Goal: Task Accomplishment & Management: Manage account settings

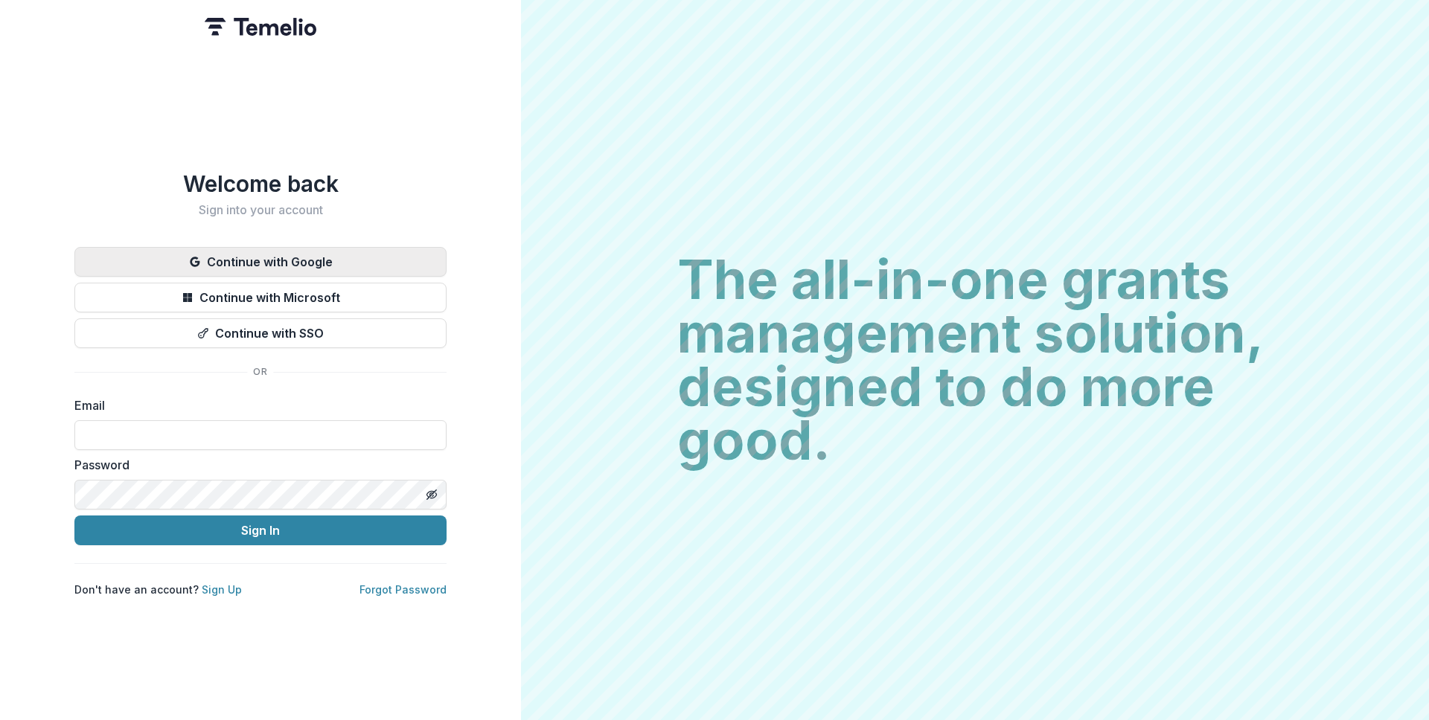
click at [230, 250] on button "Continue with Google" at bounding box center [260, 262] width 372 height 30
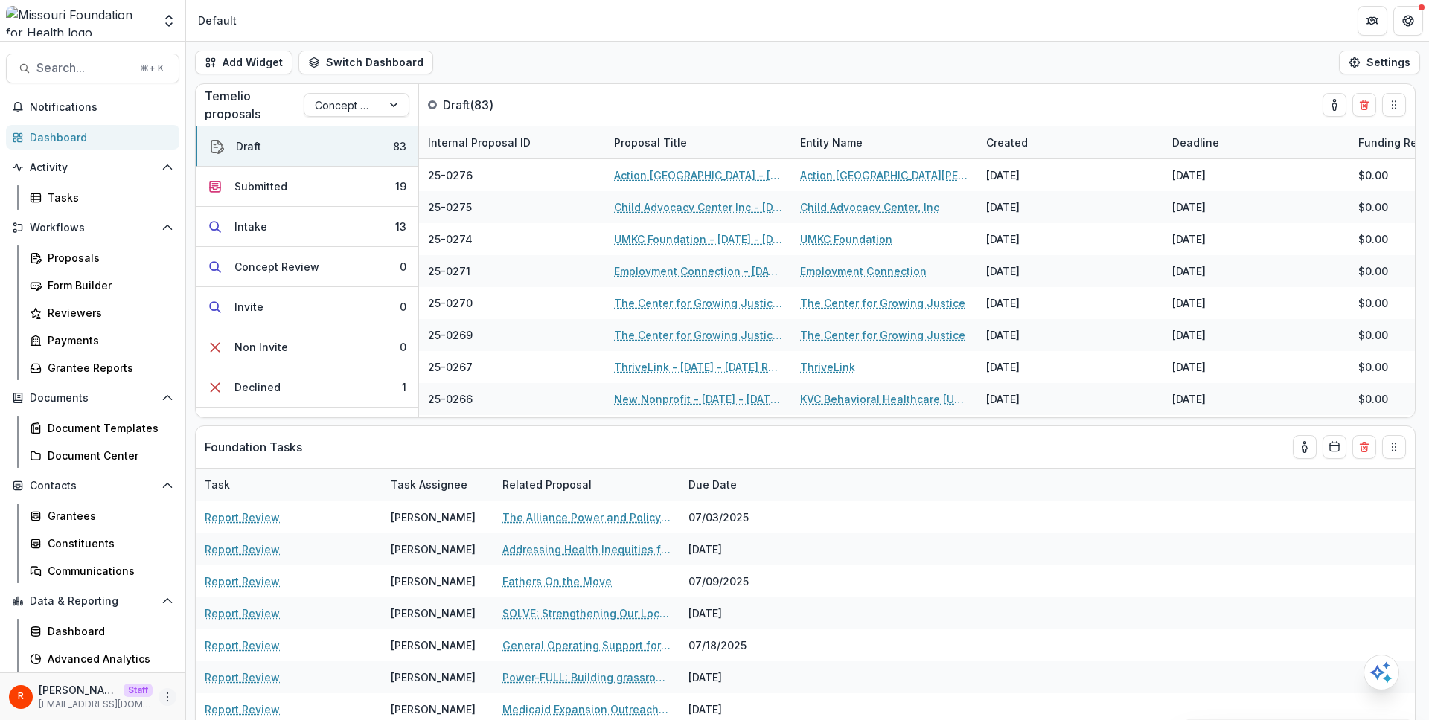
click at [162, 695] on icon "More" at bounding box center [168, 697] width 12 height 12
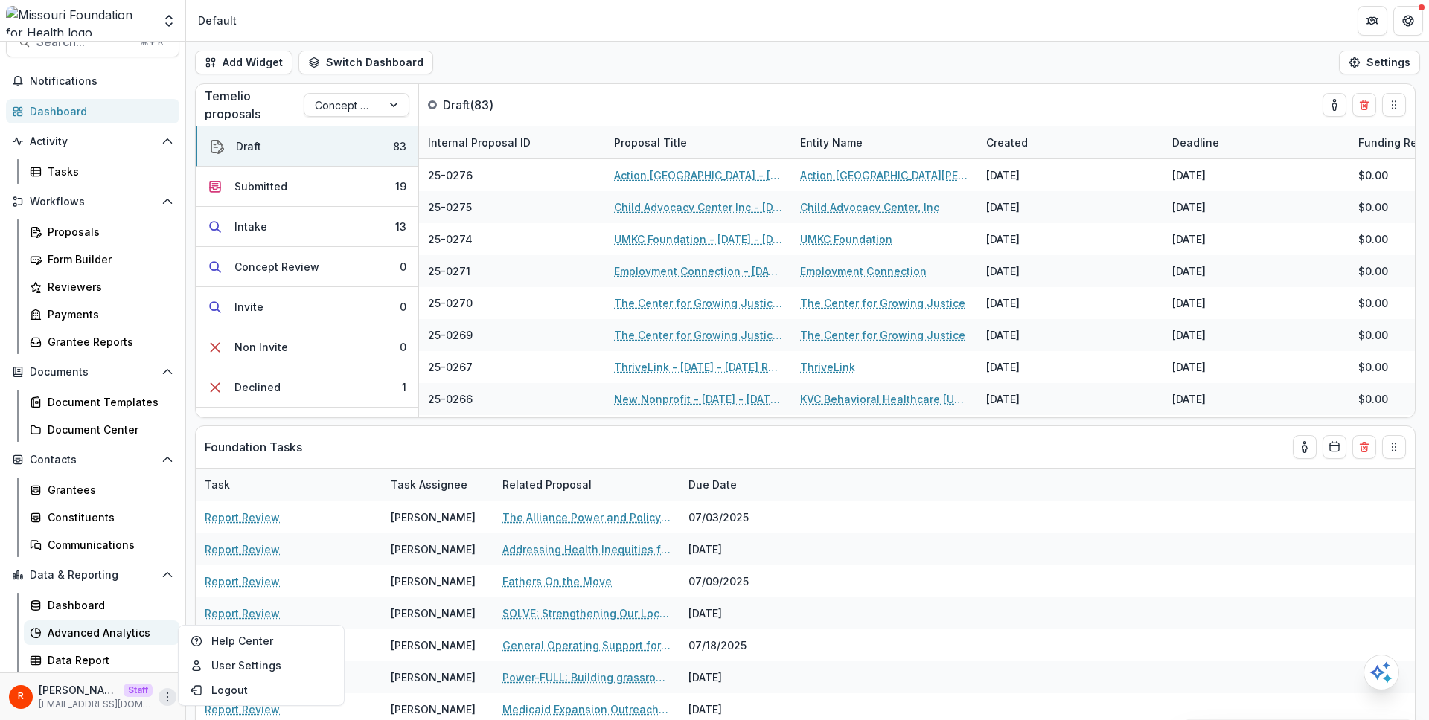
click at [115, 632] on div "Advanced Analytics" at bounding box center [108, 633] width 120 height 16
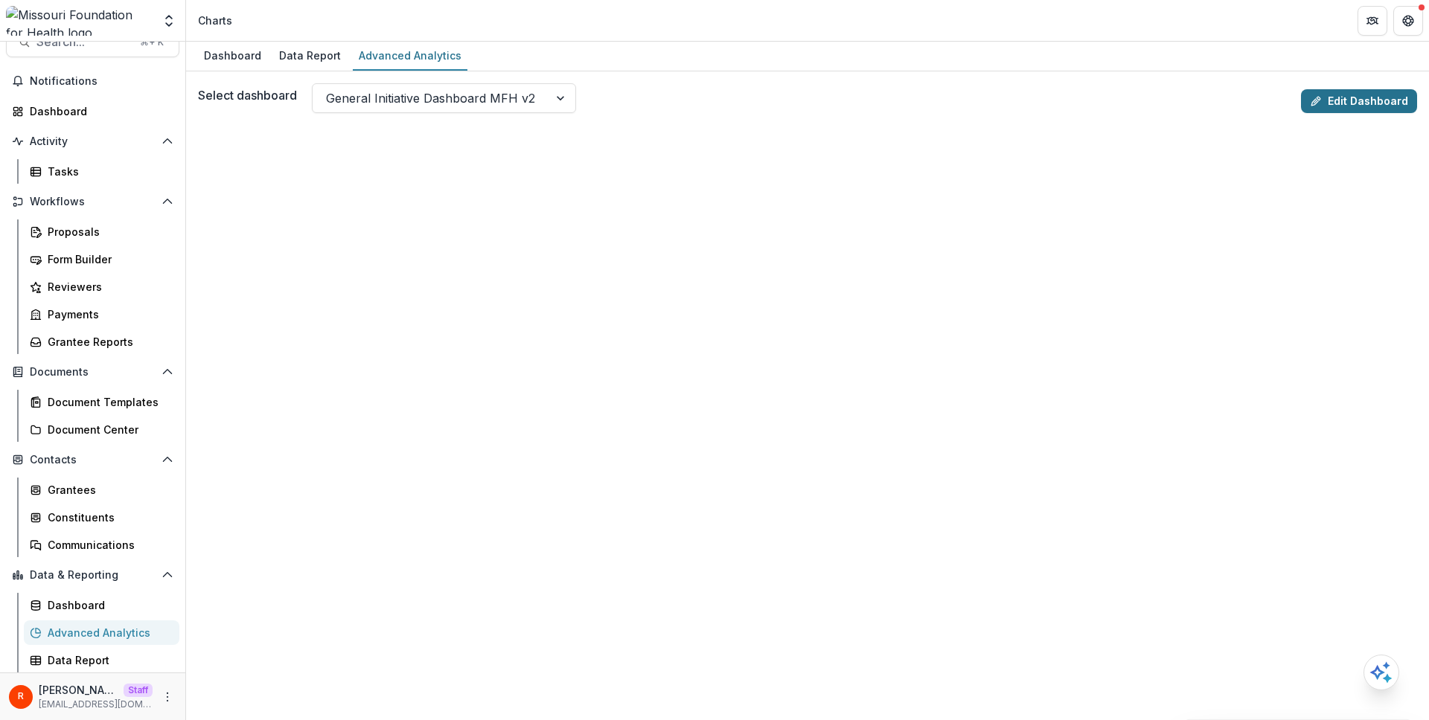
click at [1328, 94] on link "Edit Dashboard" at bounding box center [1359, 101] width 116 height 24
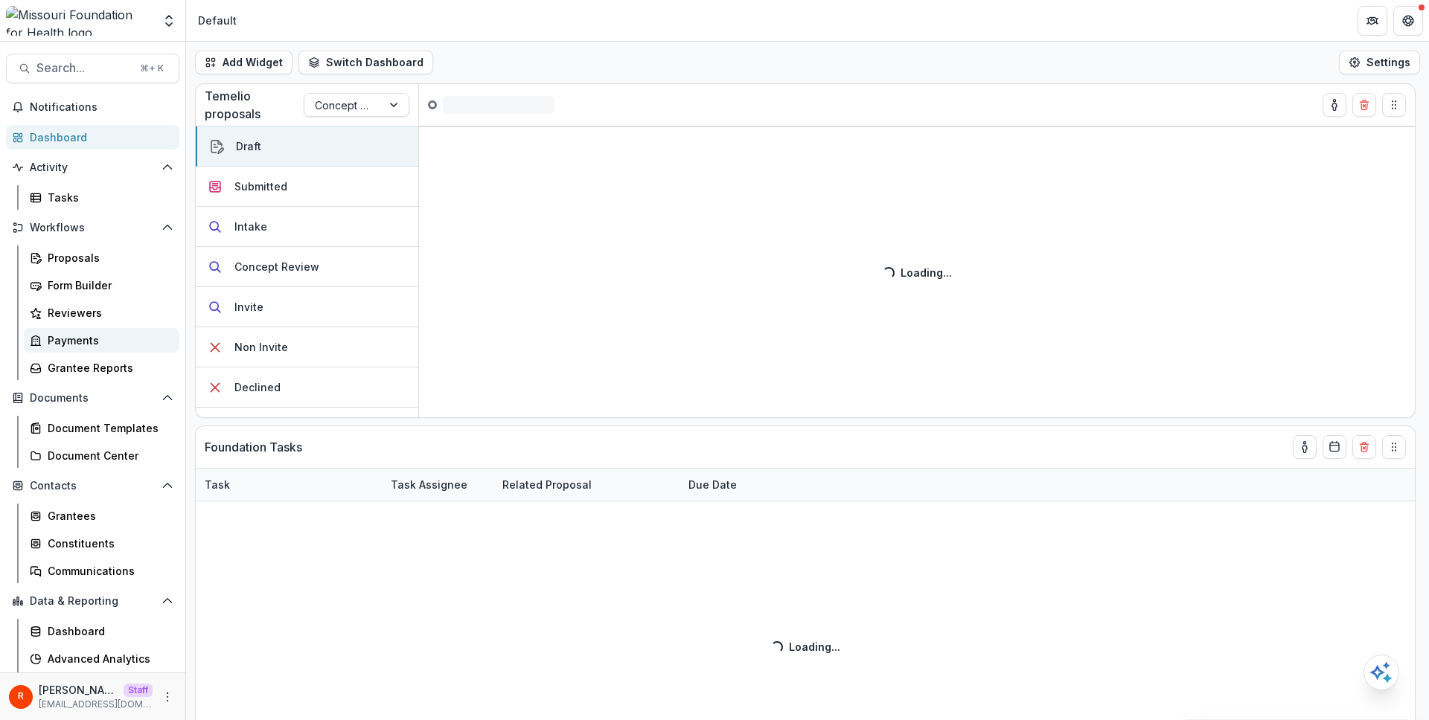
click at [96, 333] on div "Payments" at bounding box center [108, 341] width 120 height 16
